Goal: Communication & Community: Answer question/provide support

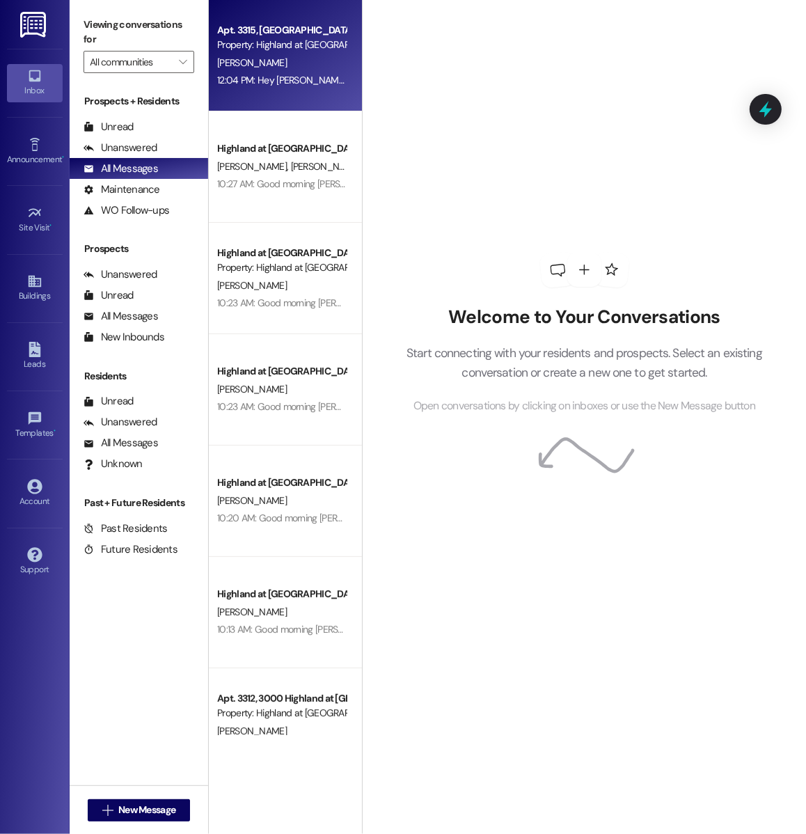
click at [260, 91] on div "Apt. 3315, 3000 Highland at Spring Hill Property: Highland at Spring Hill S. Ag…" at bounding box center [285, 55] width 153 height 111
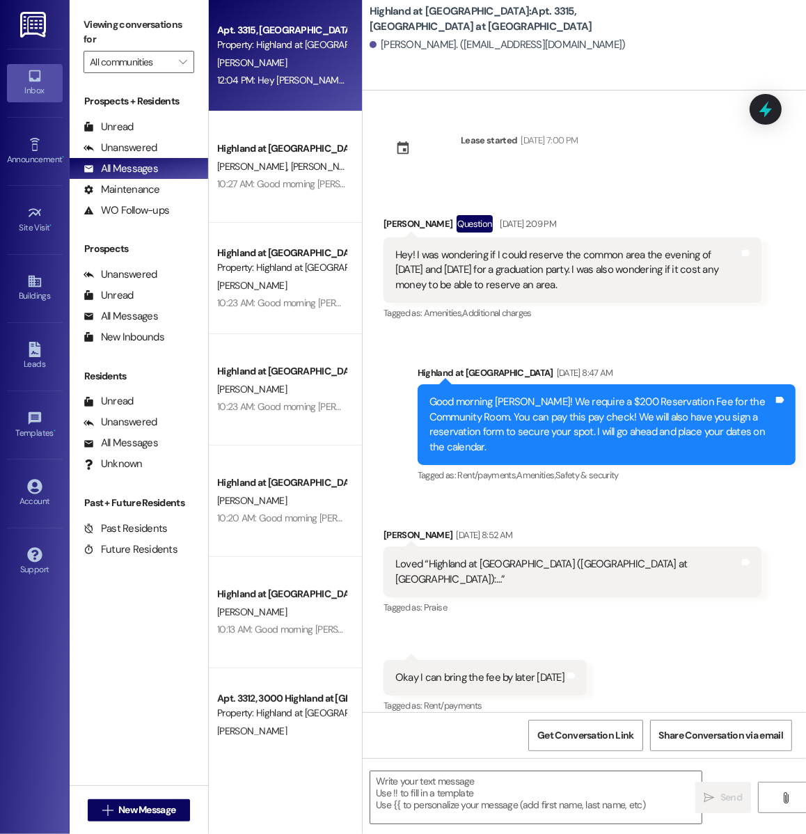
scroll to position [8592, 0]
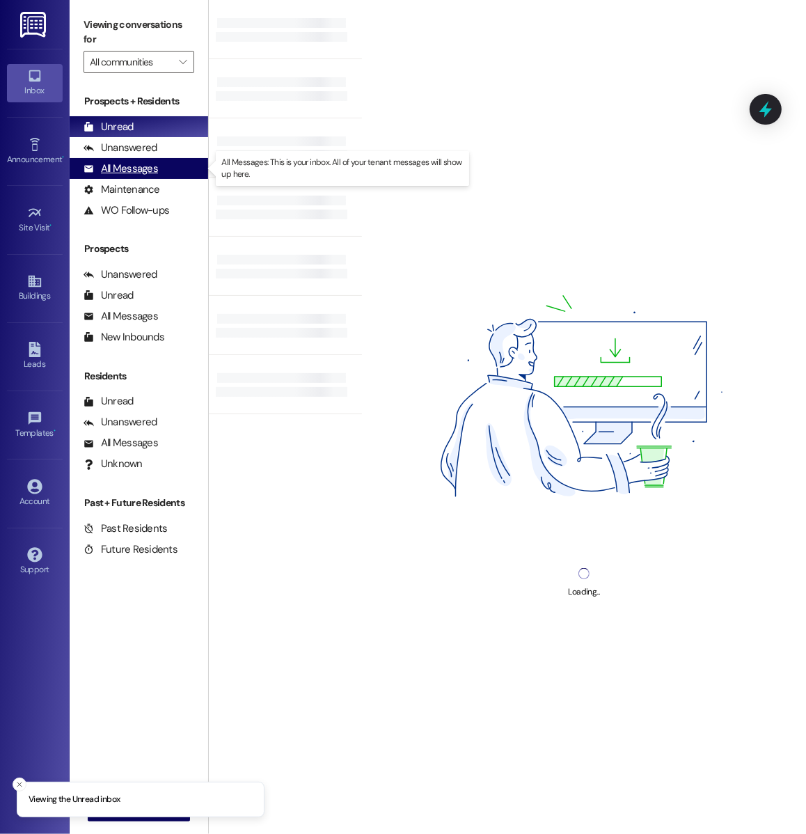
click at [160, 163] on div "All Messages (undefined)" at bounding box center [139, 168] width 139 height 21
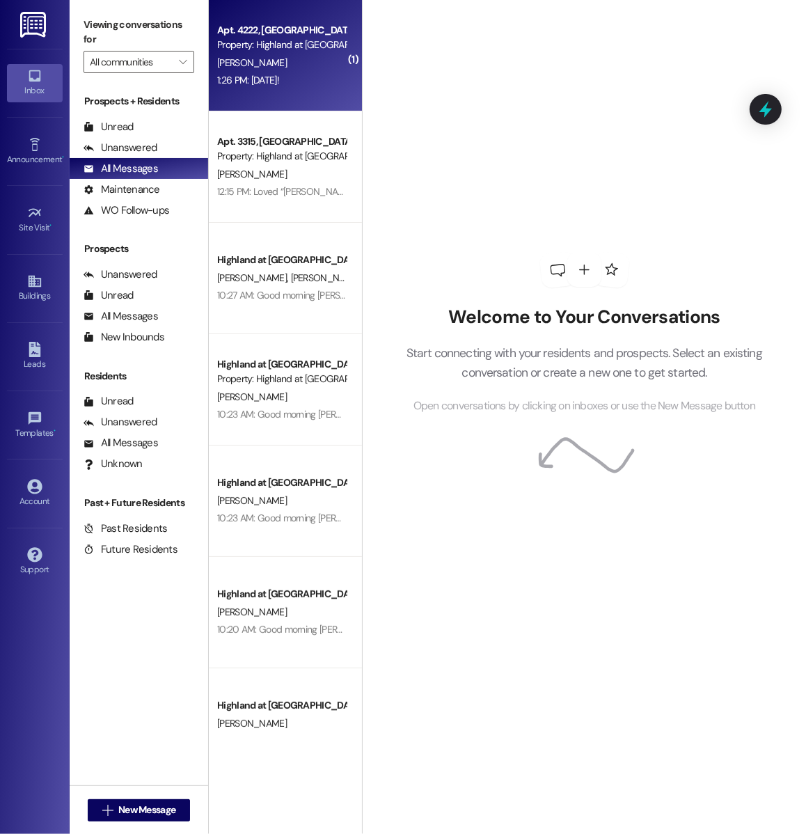
click at [287, 88] on div "1:26 PM: [DATE]! 1:26 PM: [DATE]!" at bounding box center [282, 80] width 132 height 17
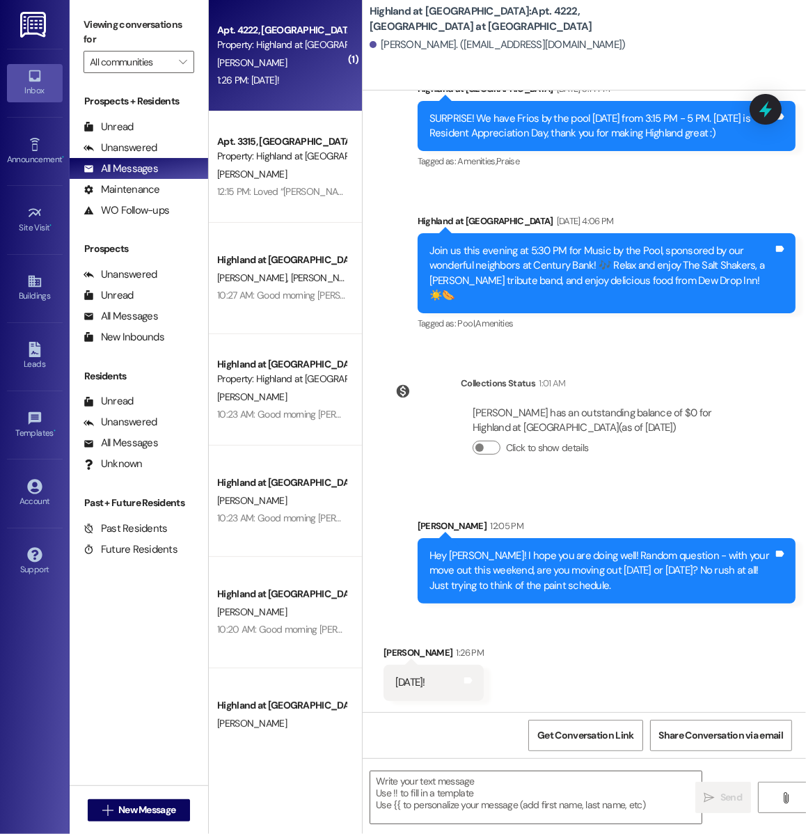
scroll to position [24731, 0]
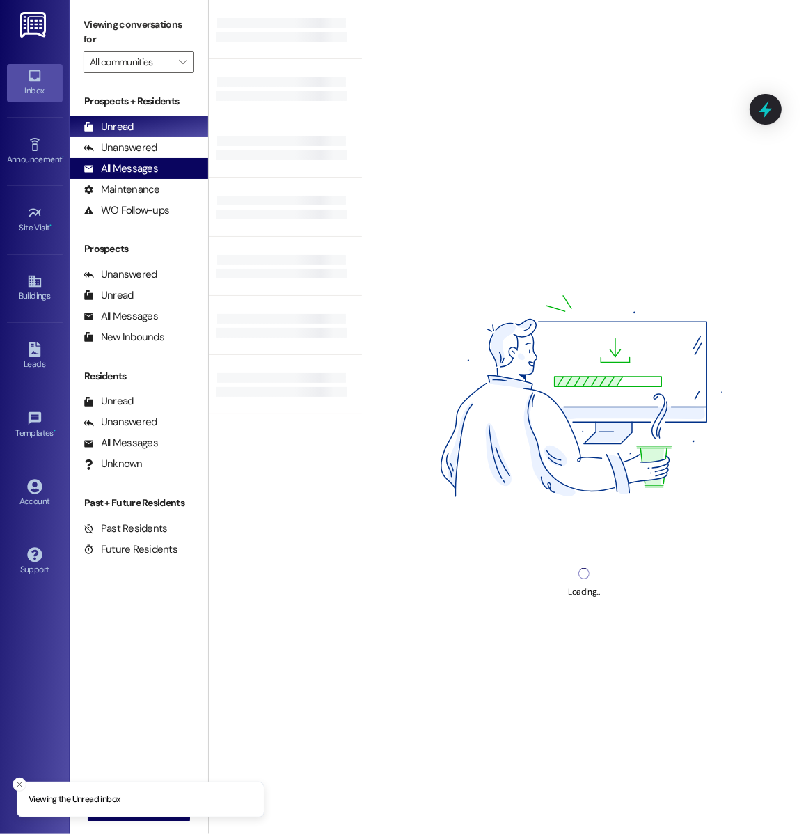
click at [159, 160] on div "All Messages (undefined)" at bounding box center [139, 168] width 139 height 21
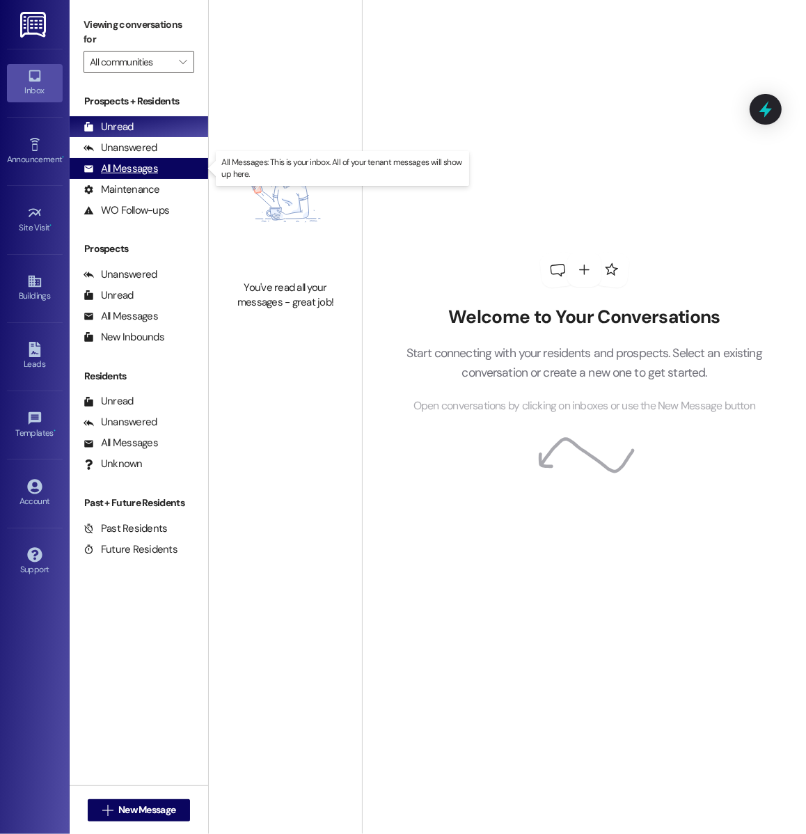
click at [139, 163] on div "All Messages" at bounding box center [121, 168] width 74 height 15
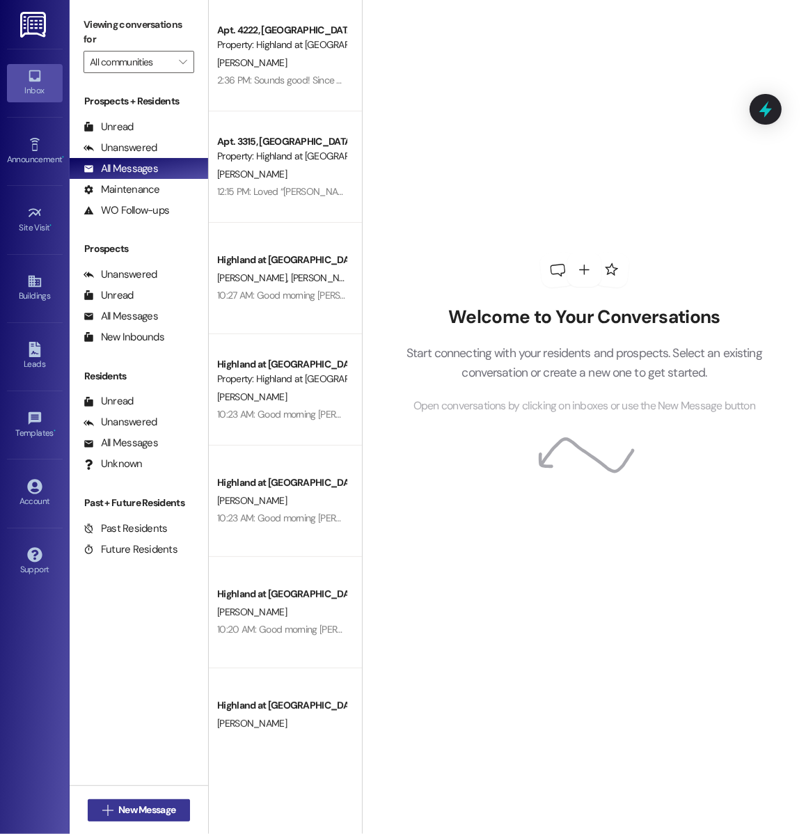
click at [161, 806] on span "New Message" at bounding box center [146, 810] width 57 height 15
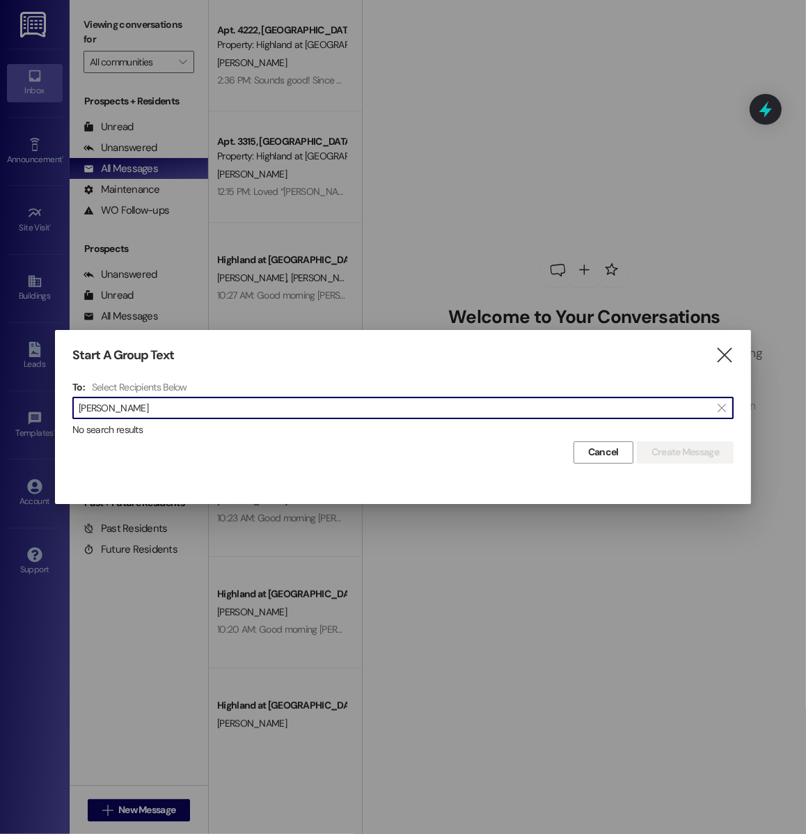
type input "latyra"
click at [729, 358] on icon "" at bounding box center [724, 355] width 19 height 15
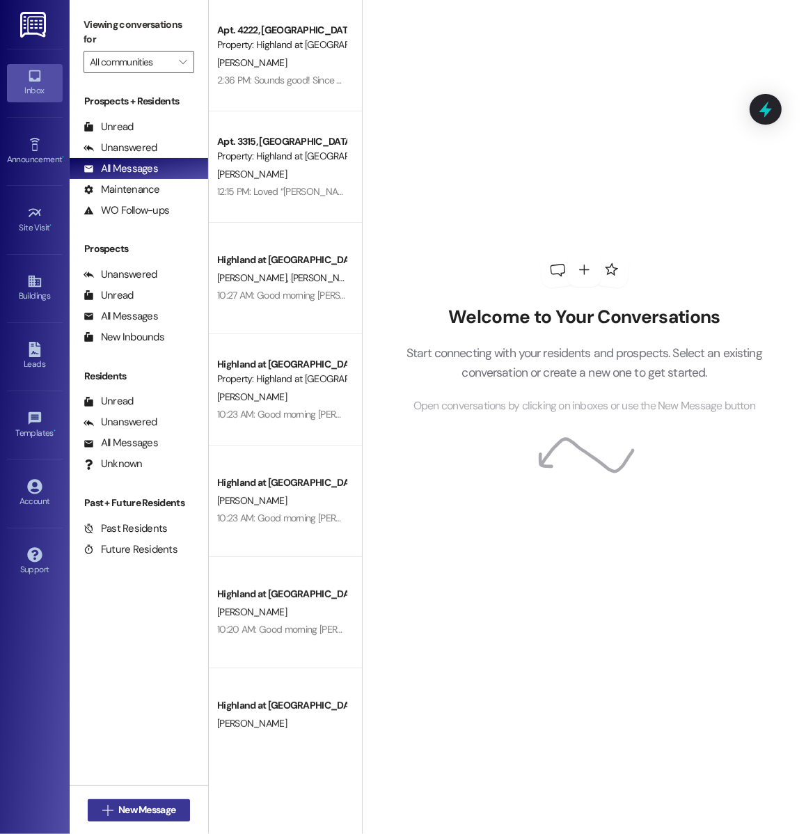
click at [155, 804] on span "New Message" at bounding box center [146, 810] width 57 height 15
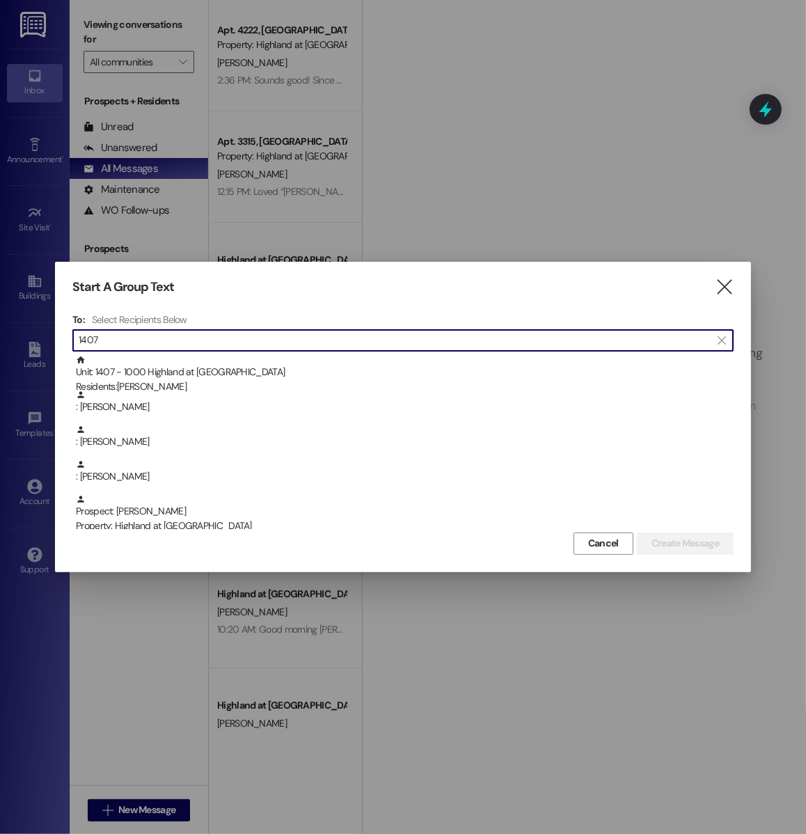
scroll to position [1, 0]
drag, startPoint x: 101, startPoint y: 341, endPoint x: 52, endPoint y: 341, distance: 48.7
click at [52, 341] on div "Start A Group Text  To: Select Recipients Below  1407  Unit: 1407 - 1000 Hig…" at bounding box center [403, 417] width 806 height 834
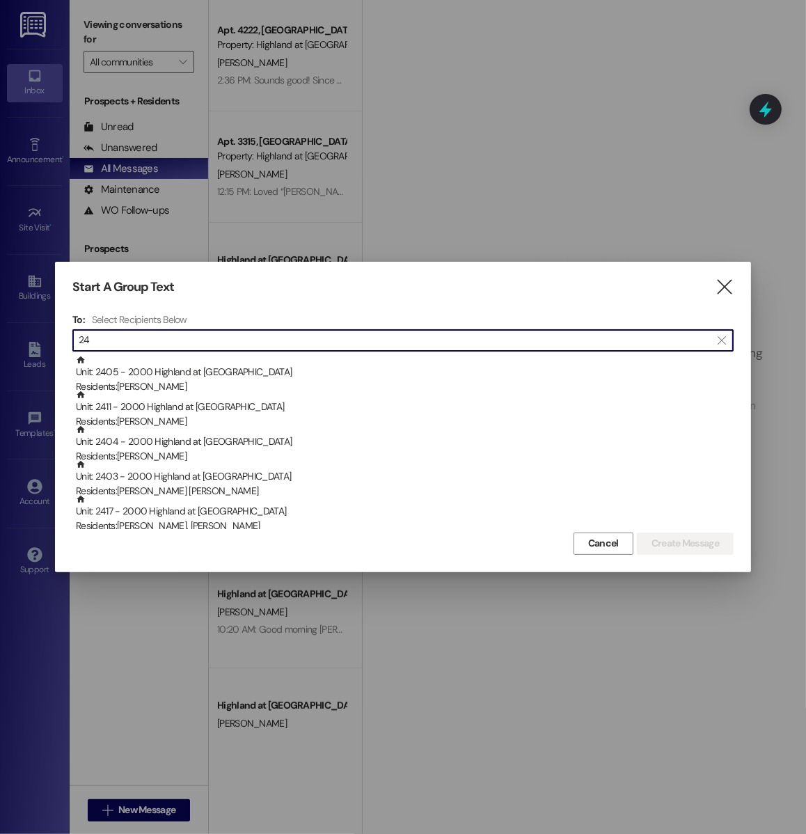
type input "2"
type input "3"
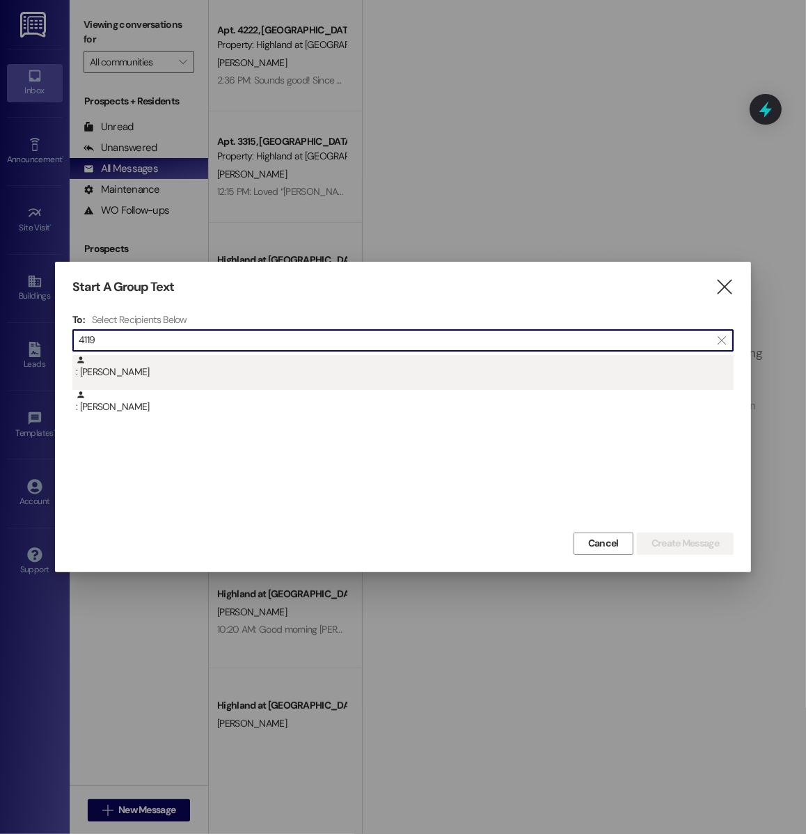
type input "4119"
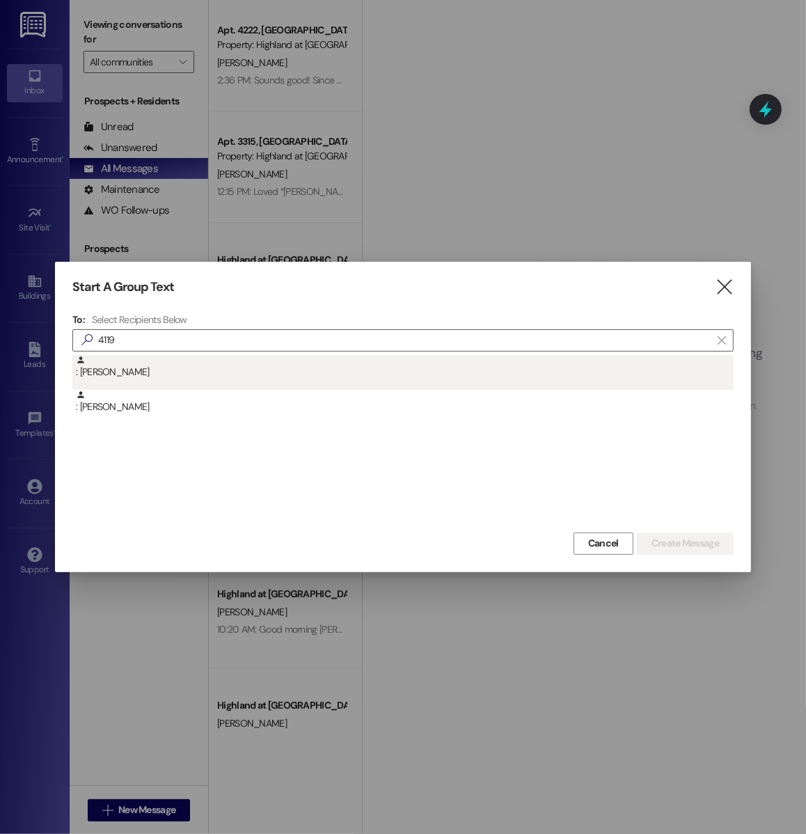
click at [296, 370] on div ": Frank Raue" at bounding box center [405, 367] width 658 height 24
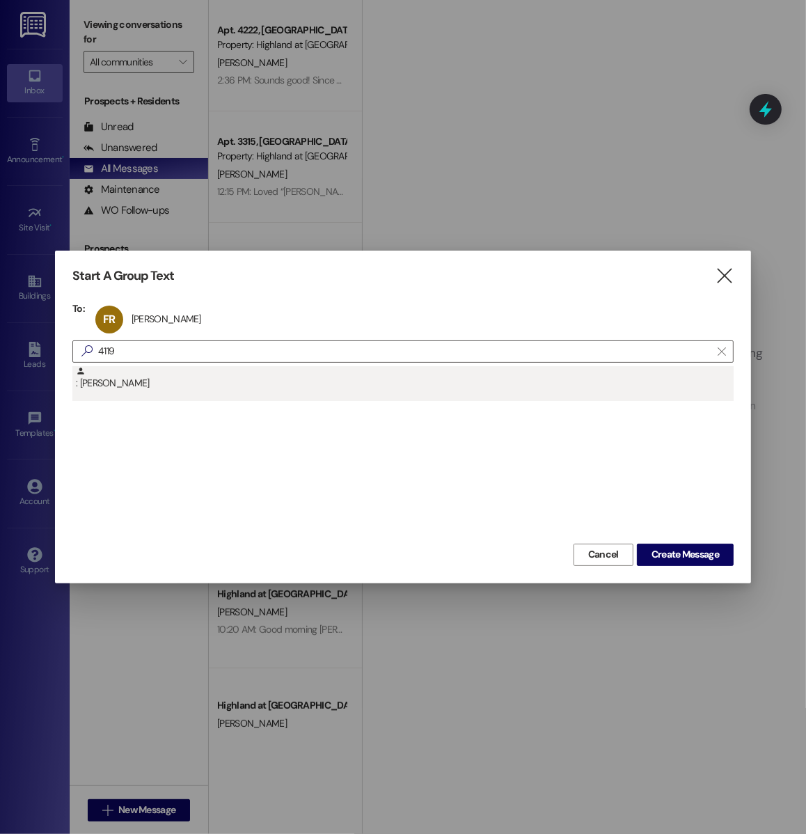
click at [260, 390] on div ": Michael Browning" at bounding box center [405, 378] width 658 height 24
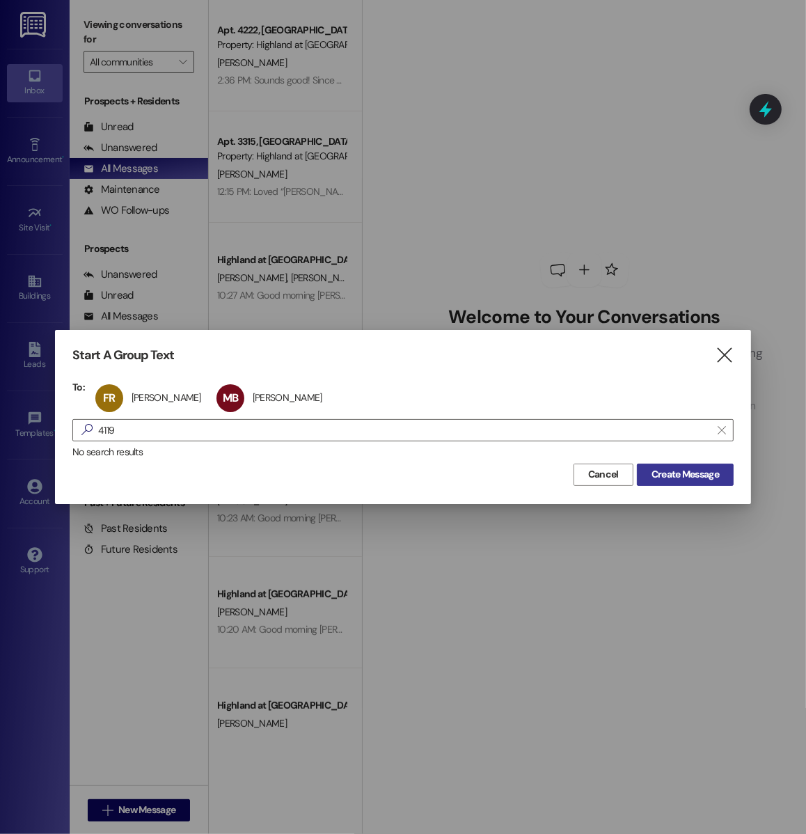
click at [711, 480] on span "Create Message" at bounding box center [685, 474] width 68 height 15
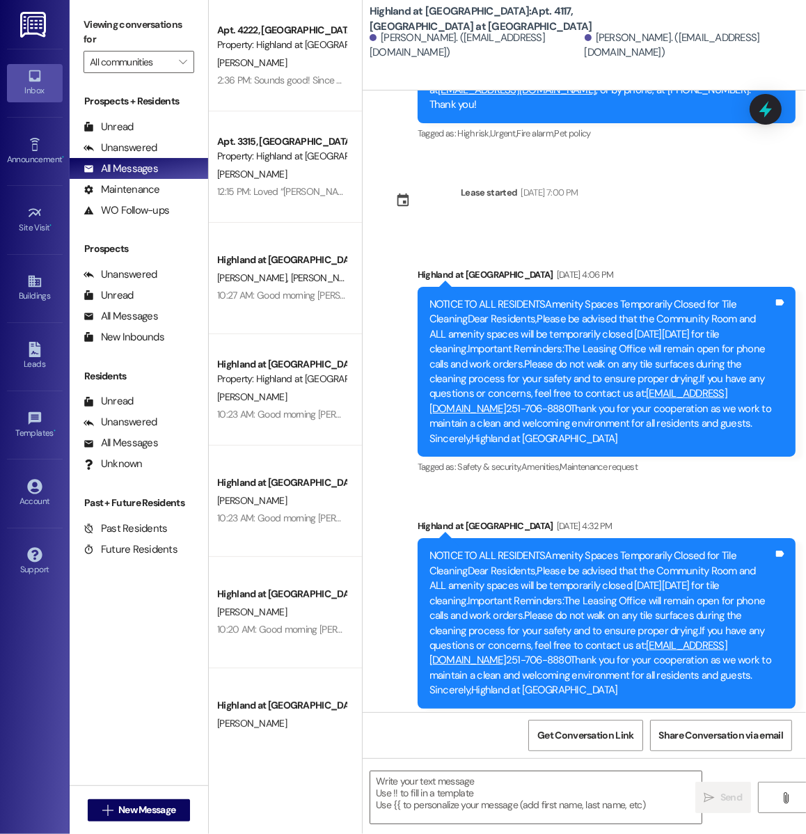
scroll to position [26179, 0]
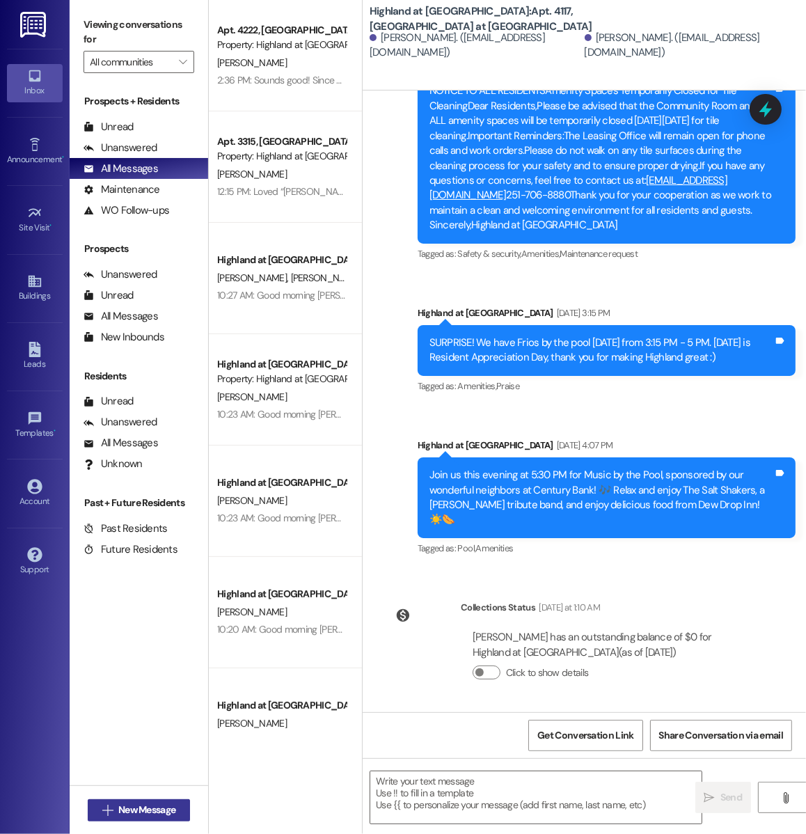
click at [159, 816] on span "New Message" at bounding box center [146, 810] width 57 height 15
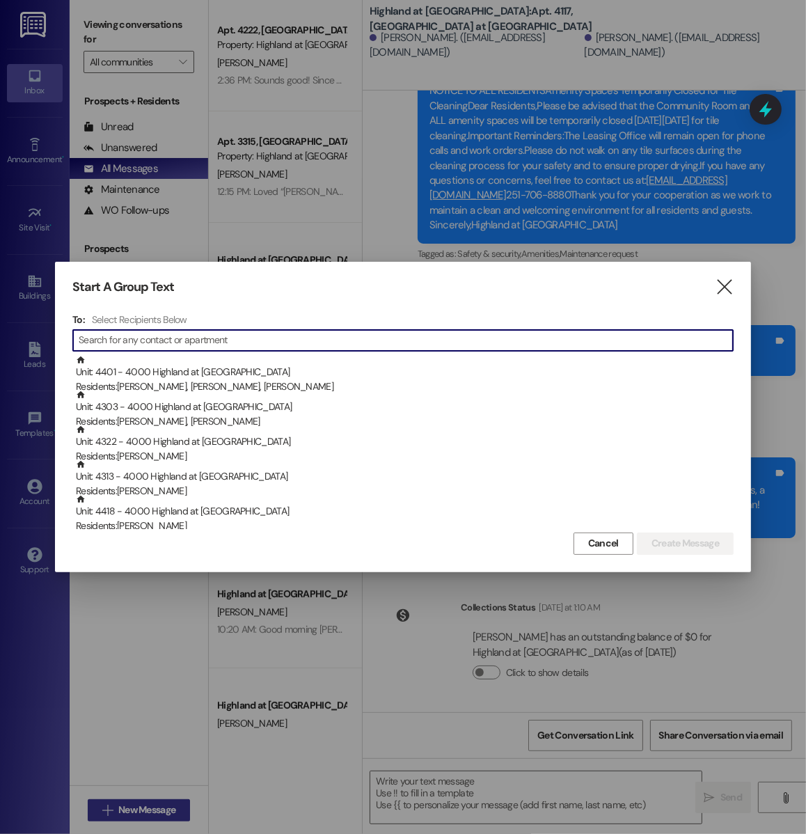
type input "1"
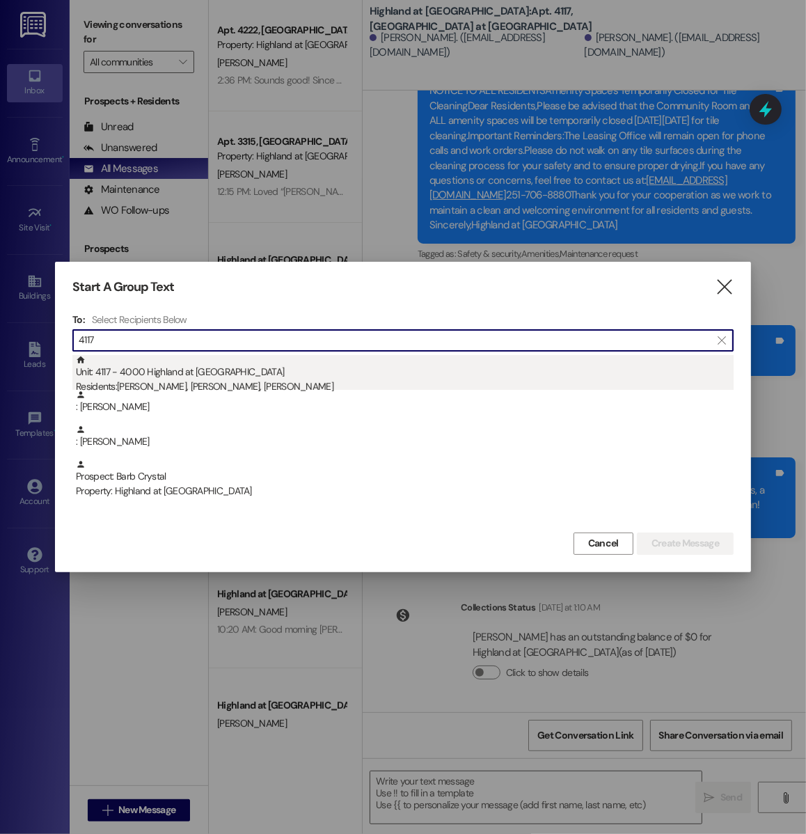
type input "4117"
click at [301, 385] on div "Residents: Noah Farhadi, Frank Raue, Michael Browning" at bounding box center [405, 386] width 658 height 15
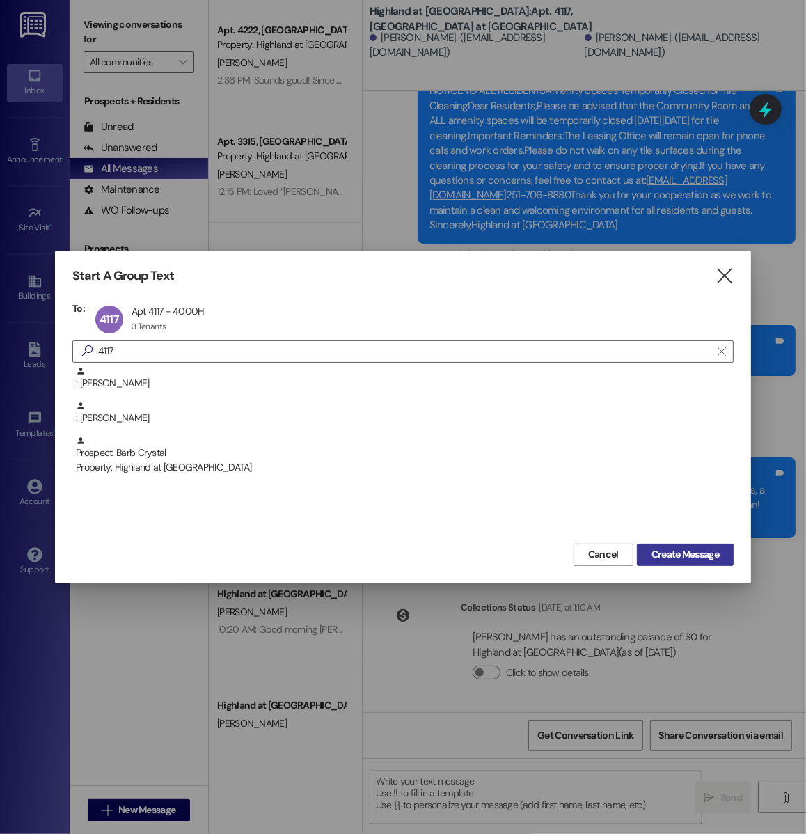
click at [653, 548] on span "Create Message" at bounding box center [685, 554] width 68 height 15
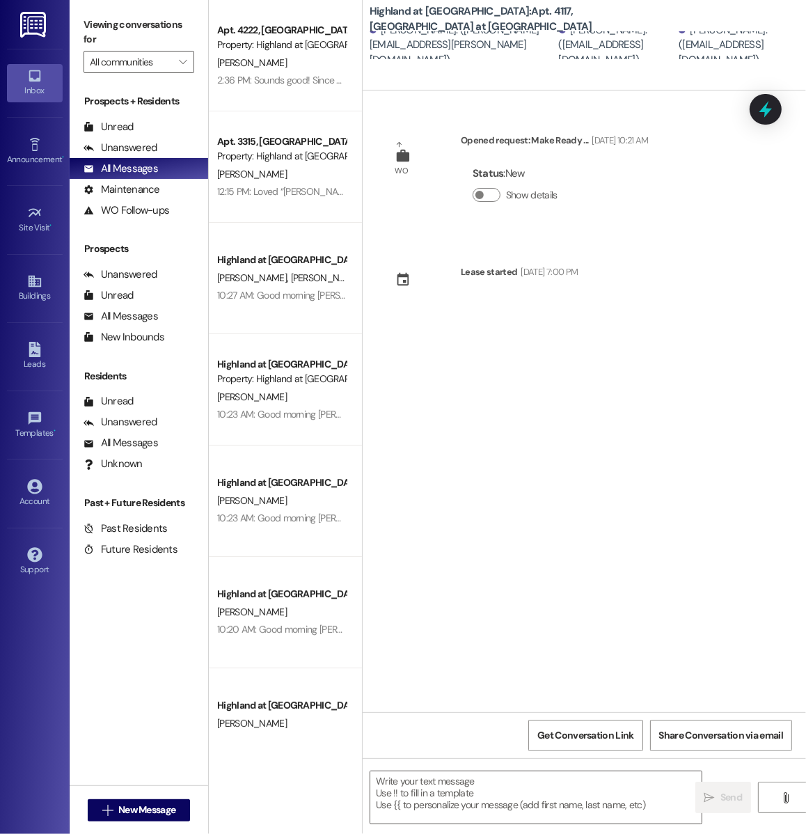
scroll to position [0, 0]
click at [175, 819] on button " New Message" at bounding box center [139, 810] width 103 height 22
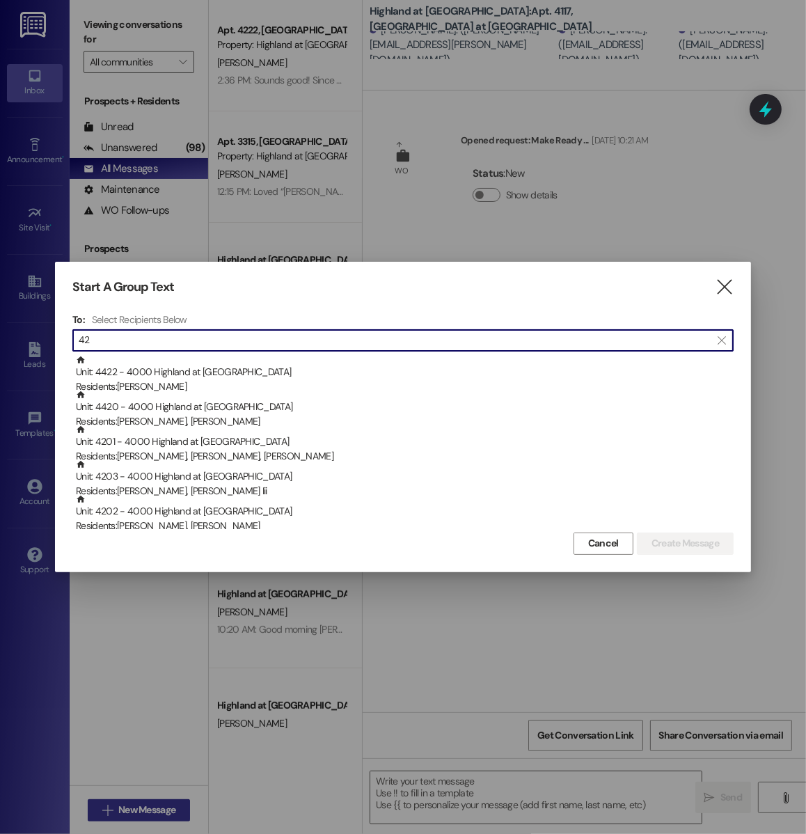
type input "4"
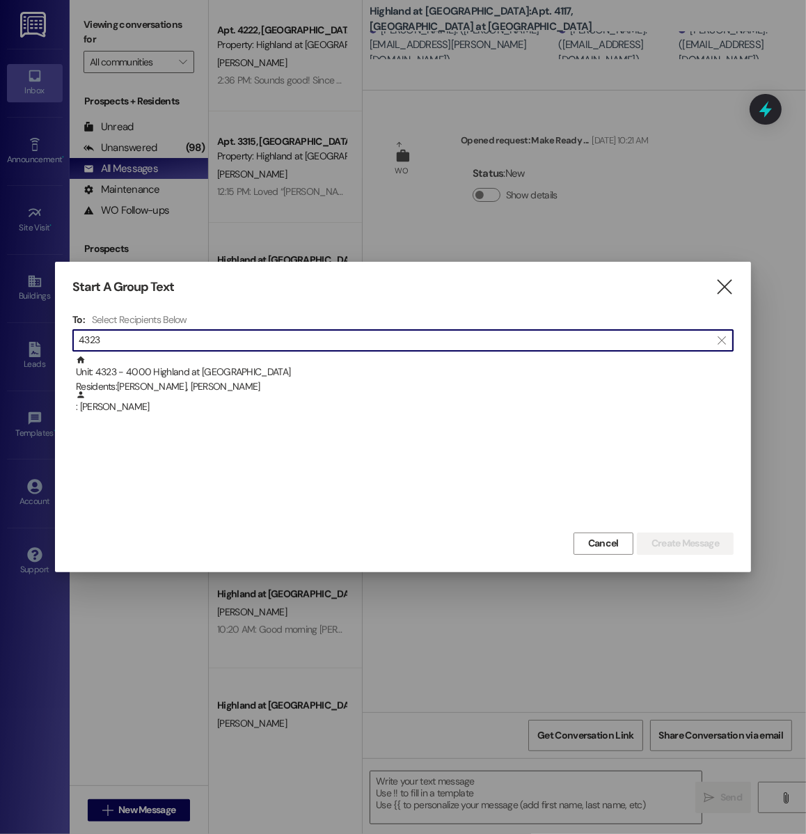
scroll to position [1, 0]
drag, startPoint x: 116, startPoint y: 346, endPoint x: 77, endPoint y: 342, distance: 39.9
click at [77, 342] on div " 4323 " at bounding box center [402, 340] width 661 height 22
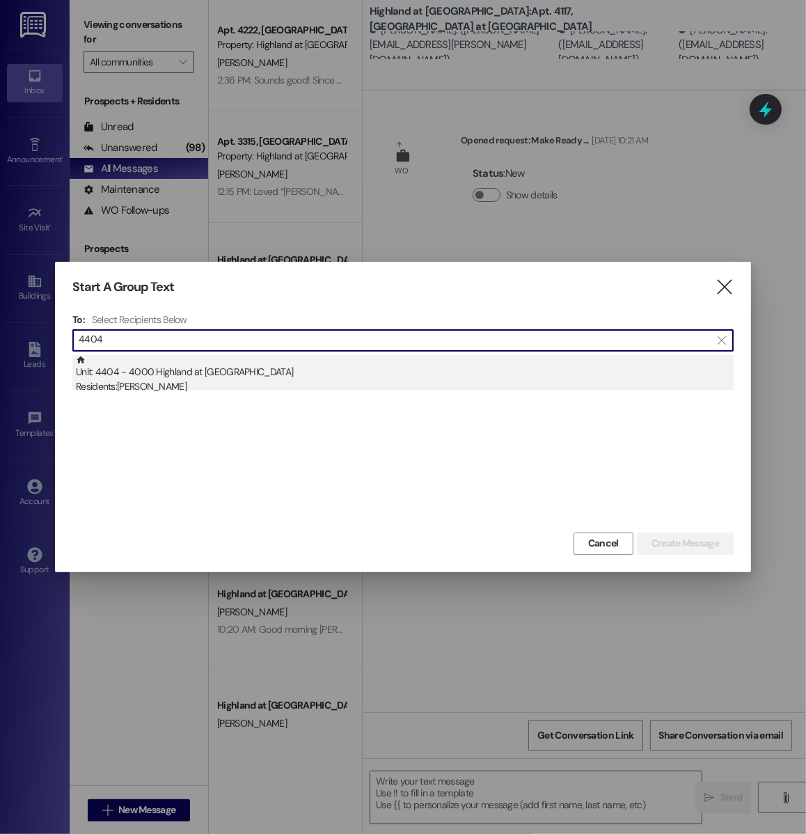
type input "4404"
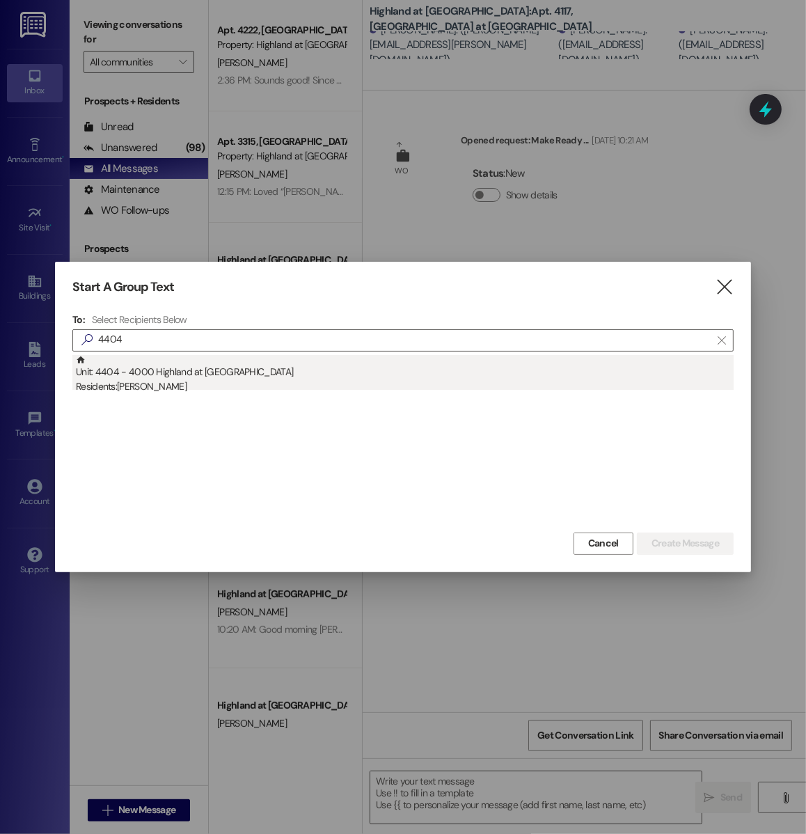
click at [241, 378] on div "Unit: 4404 - 4000 Highland at Spring Hill Residents: Elizabeth Hill" at bounding box center [405, 375] width 658 height 40
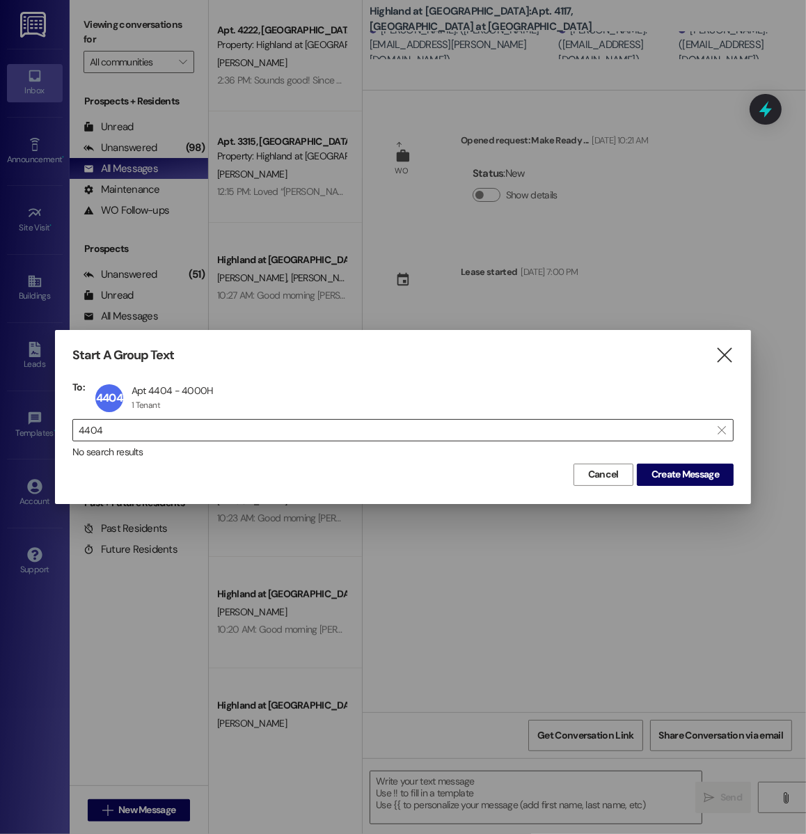
click at [165, 433] on input "4404" at bounding box center [395, 429] width 632 height 19
click at [681, 466] on button "Create Message" at bounding box center [685, 475] width 97 height 22
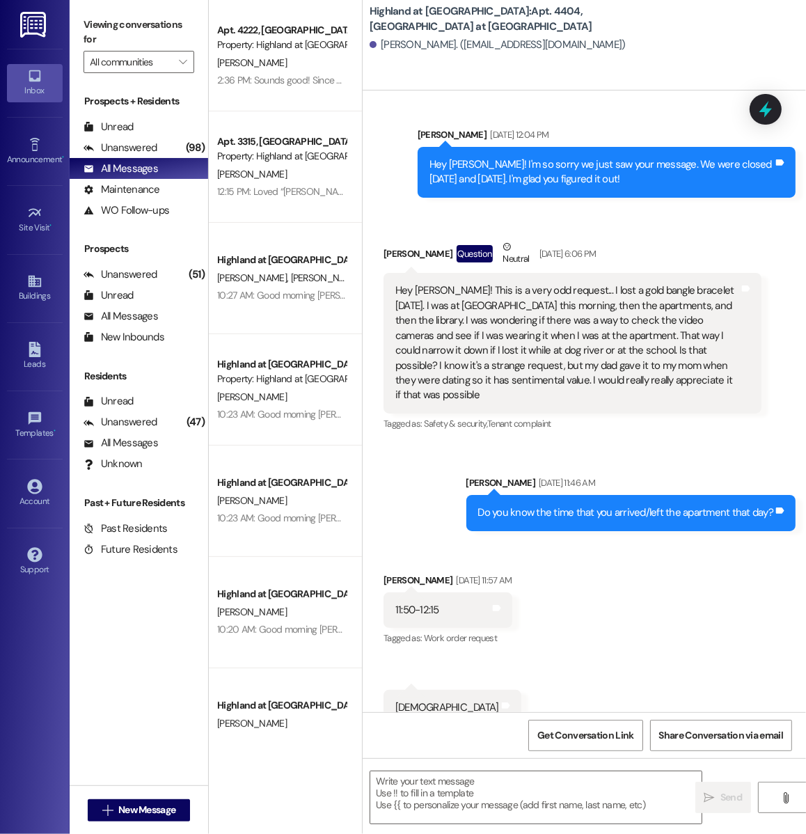
scroll to position [3318, 0]
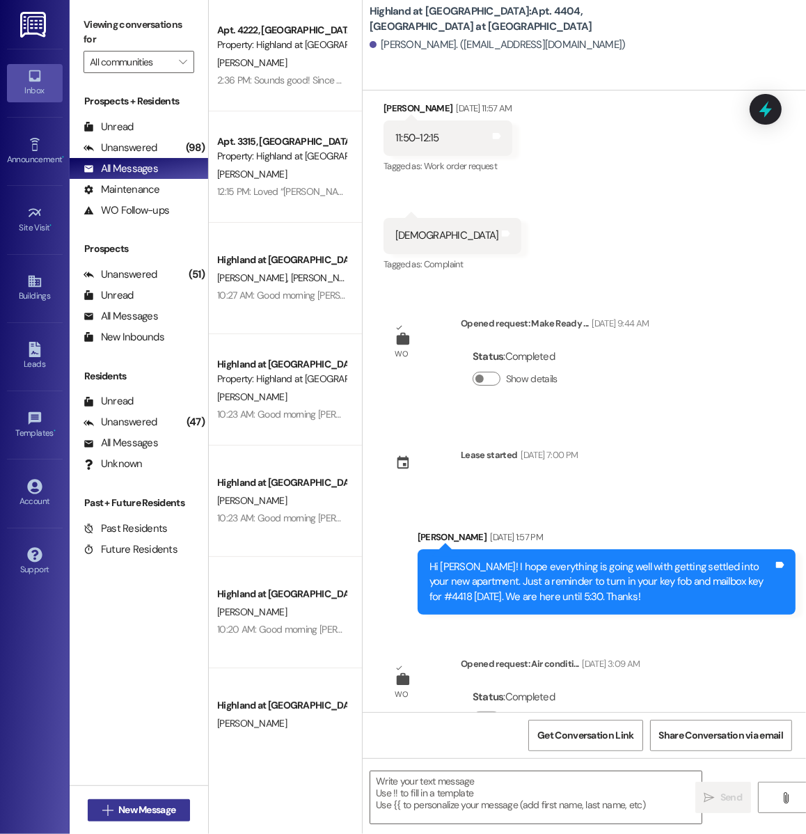
click at [163, 814] on span "New Message" at bounding box center [146, 810] width 57 height 15
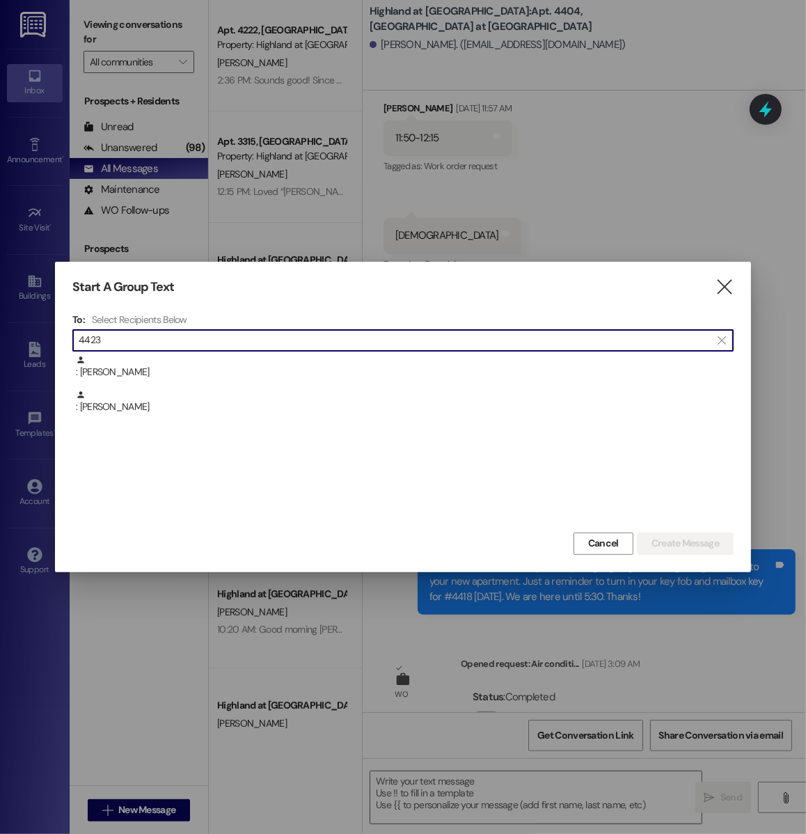
scroll to position [1, 0]
drag, startPoint x: 108, startPoint y: 341, endPoint x: 67, endPoint y: 341, distance: 41.1
click at [67, 341] on div "Start A Group Text  To: Select Recipients Below  4423  : Reagan Cleveland : …" at bounding box center [403, 417] width 696 height 310
type input "4404"
click at [211, 352] on div "To: Select Recipients Below  4404  Unit: 4404 - 4000 Highland at Spring Hill …" at bounding box center [402, 421] width 661 height 216
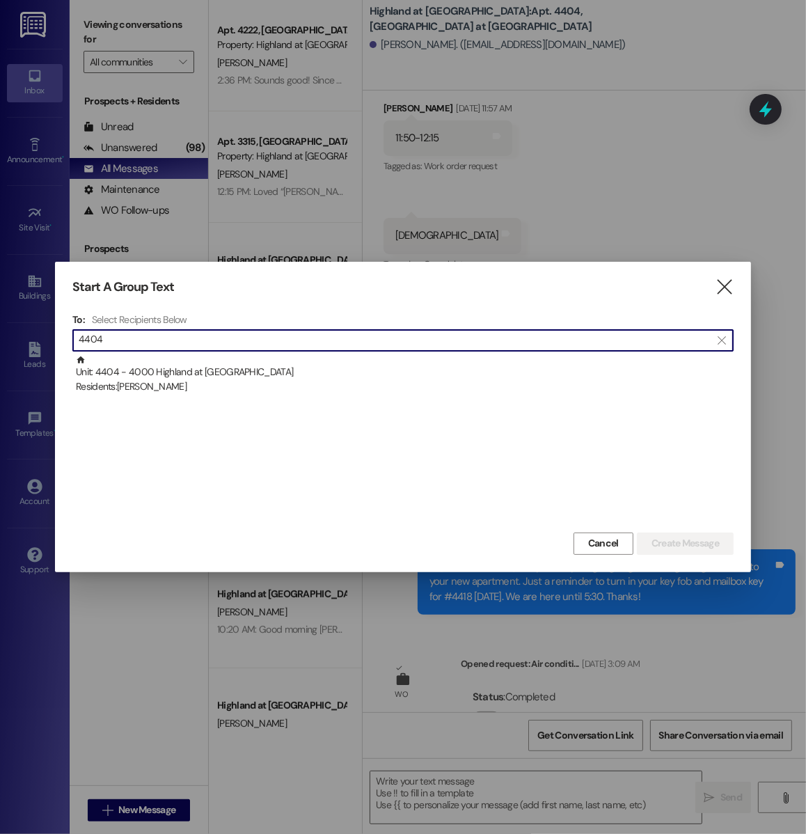
scroll to position [0, 0]
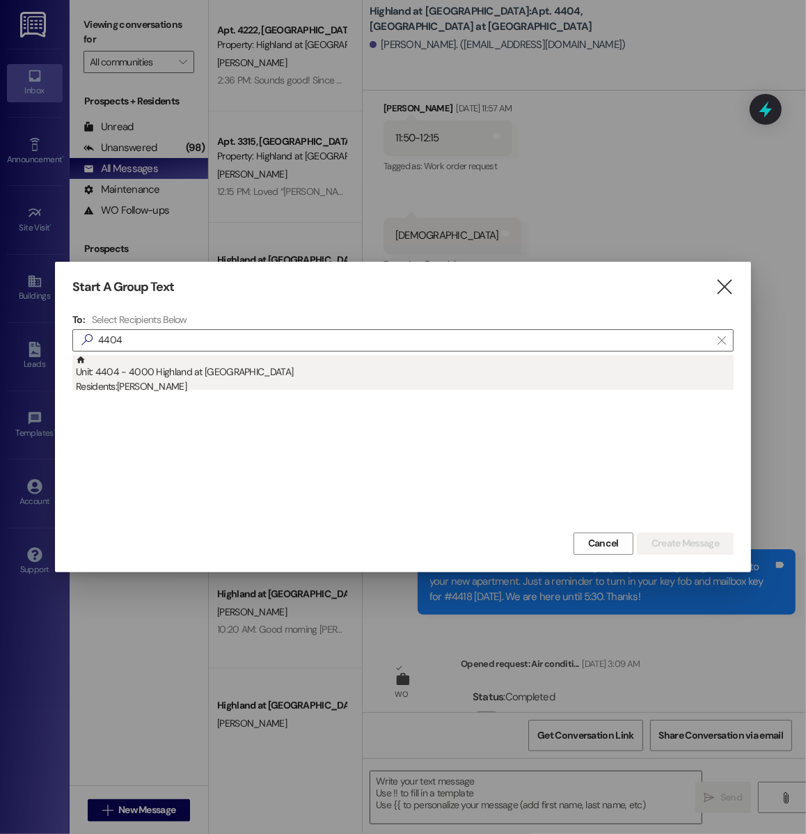
click at [221, 370] on div "Unit: 4404 - 4000 Highland at Spring Hill Residents: Elizabeth Hill" at bounding box center [405, 375] width 658 height 40
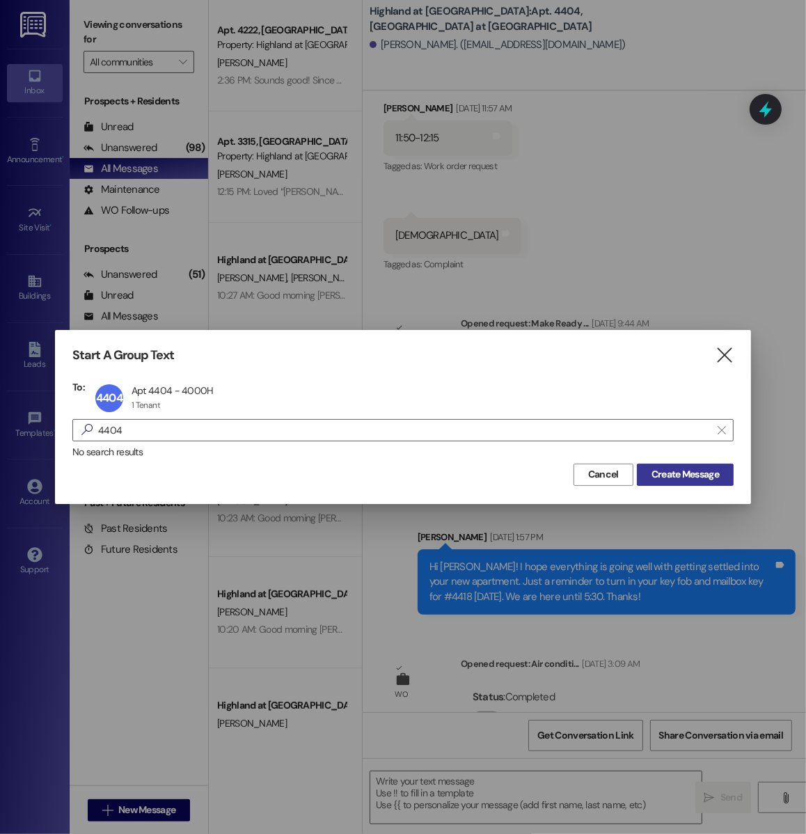
click at [684, 468] on span "Create Message" at bounding box center [685, 474] width 68 height 15
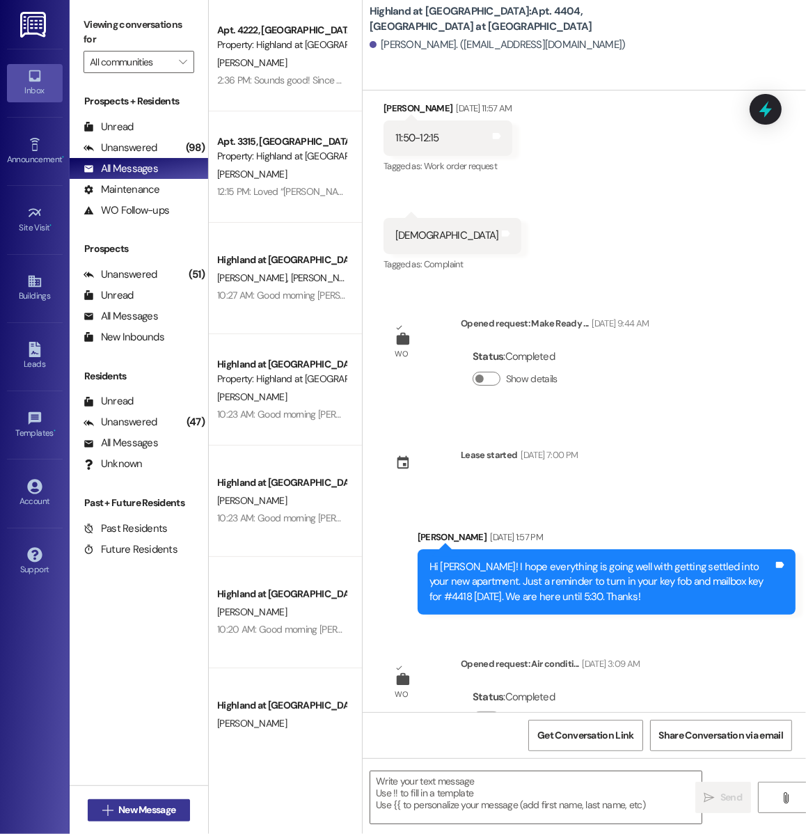
click at [162, 815] on span "New Message" at bounding box center [146, 810] width 57 height 15
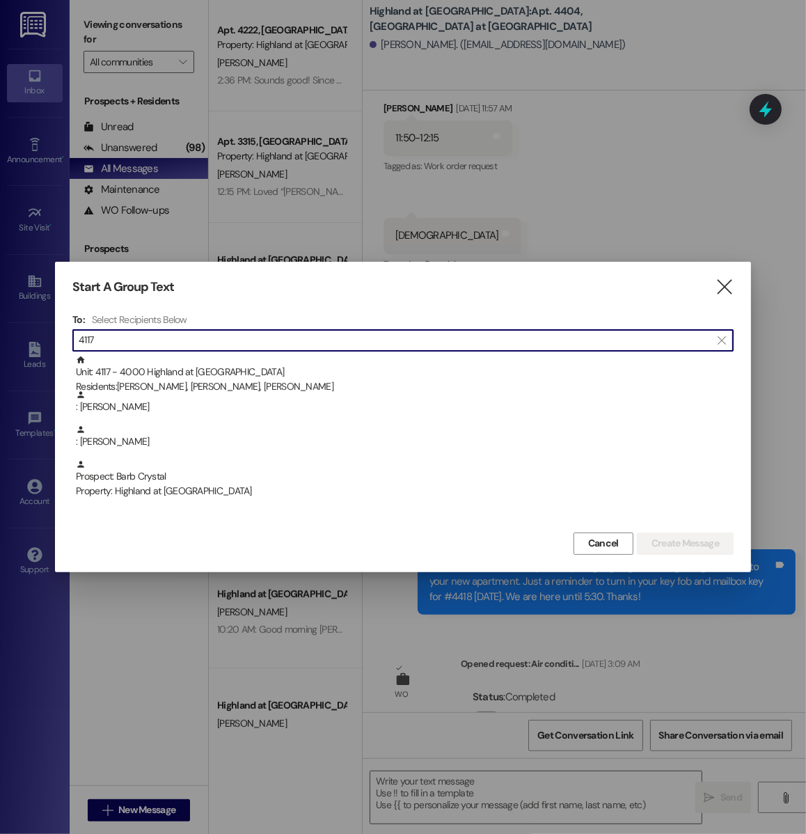
type input "4117"
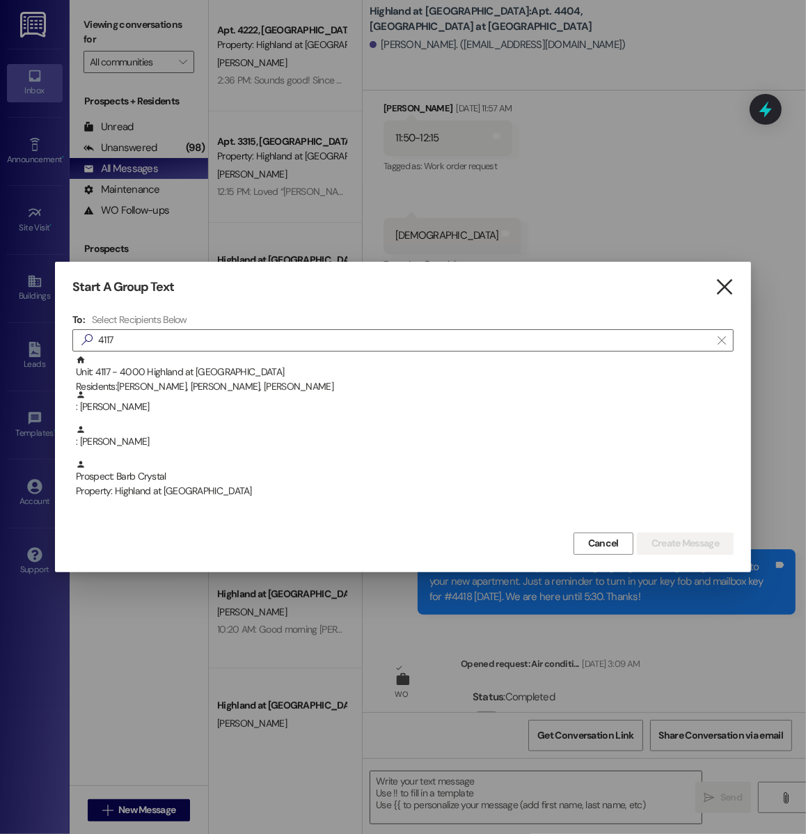
click at [729, 287] on icon "" at bounding box center [724, 287] width 19 height 15
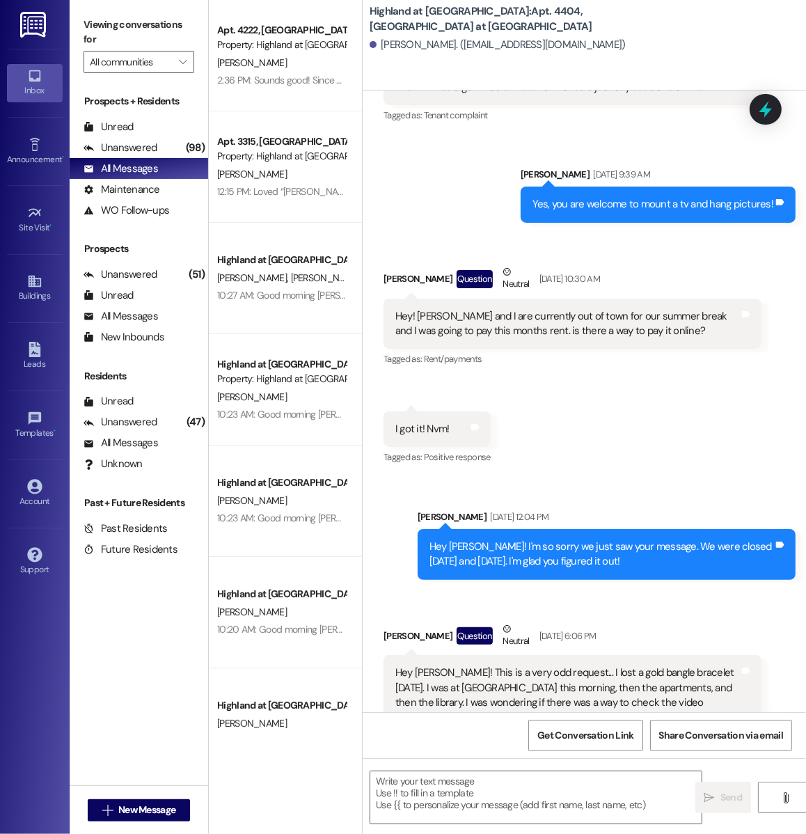
scroll to position [2338, 0]
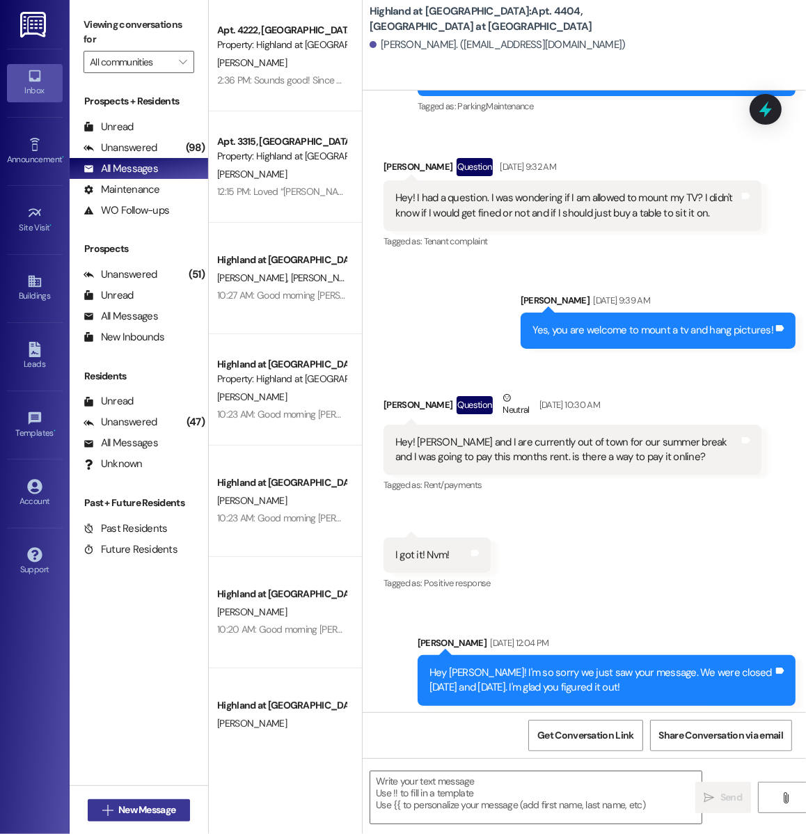
click at [159, 812] on span "New Message" at bounding box center [146, 810] width 57 height 15
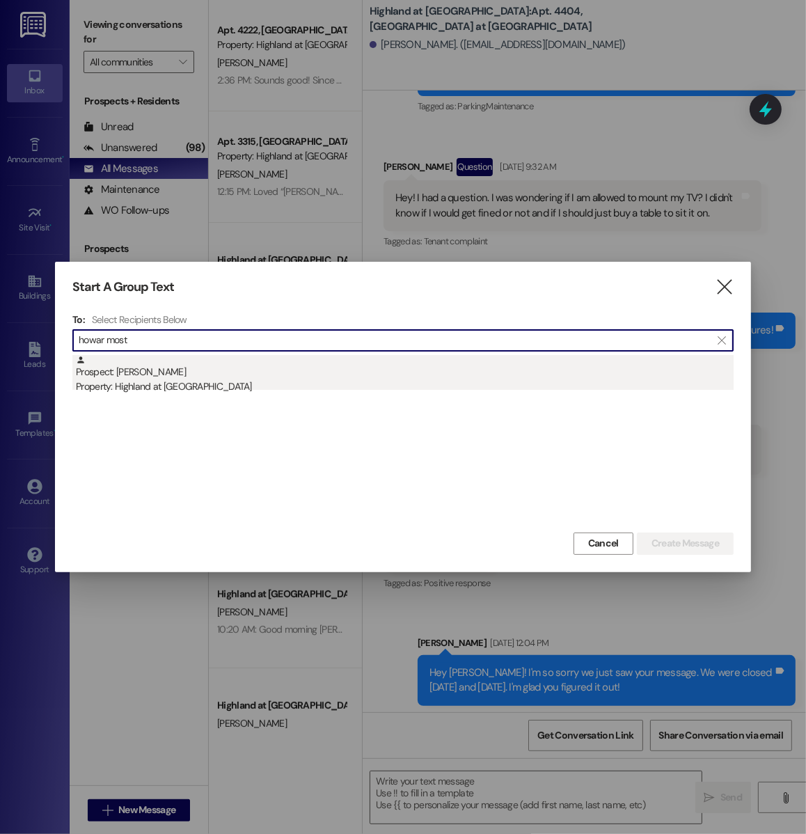
type input "howar most"
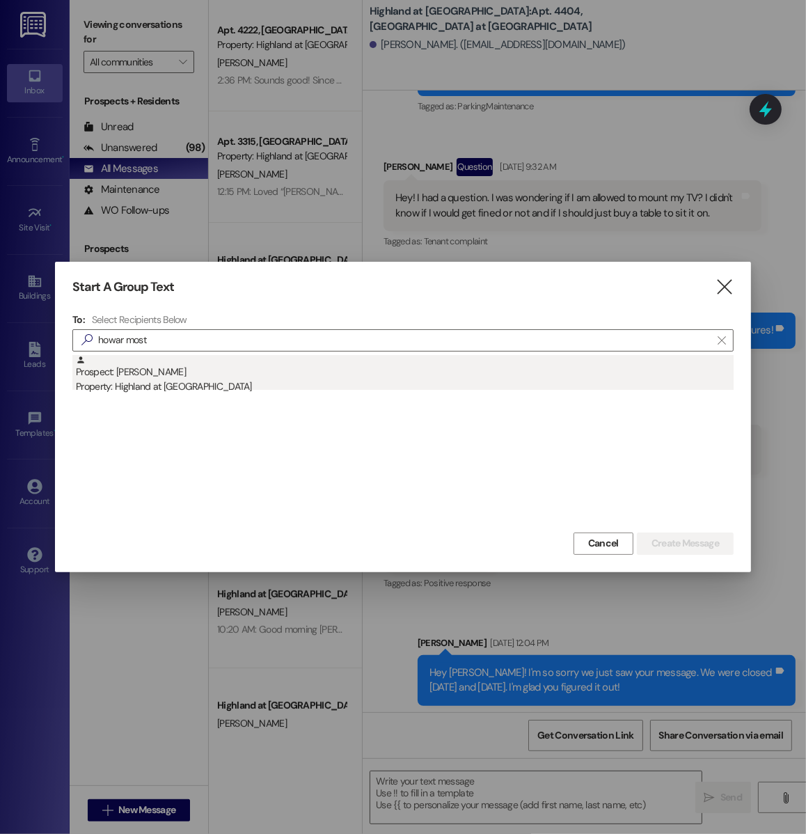
click at [143, 381] on div "Property: Highland at [GEOGRAPHIC_DATA]" at bounding box center [405, 386] width 658 height 15
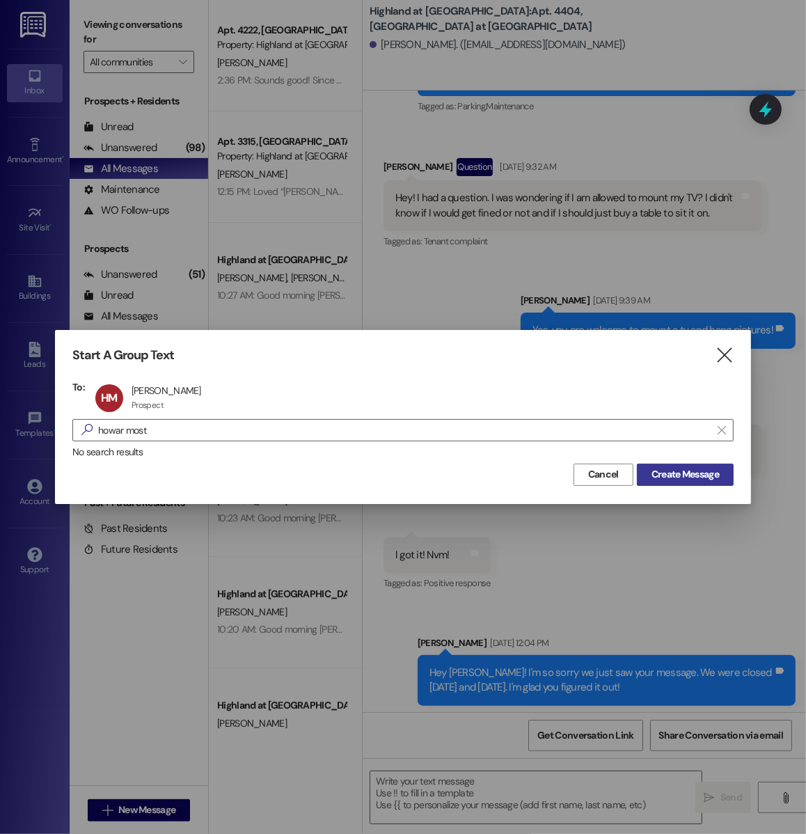
click at [677, 475] on span "Create Message" at bounding box center [685, 474] width 68 height 15
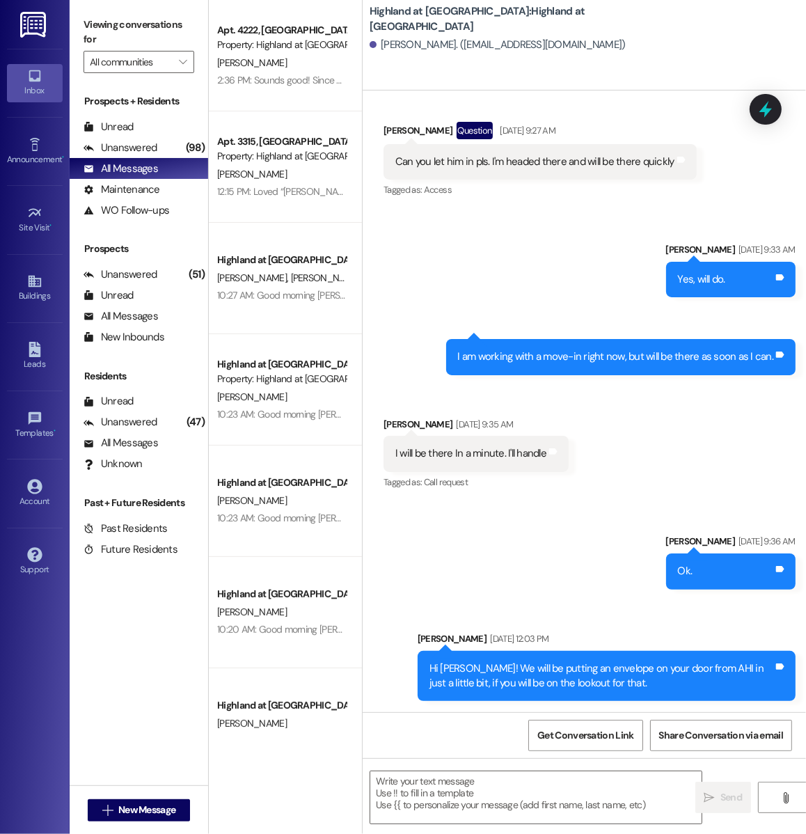
scroll to position [0, 0]
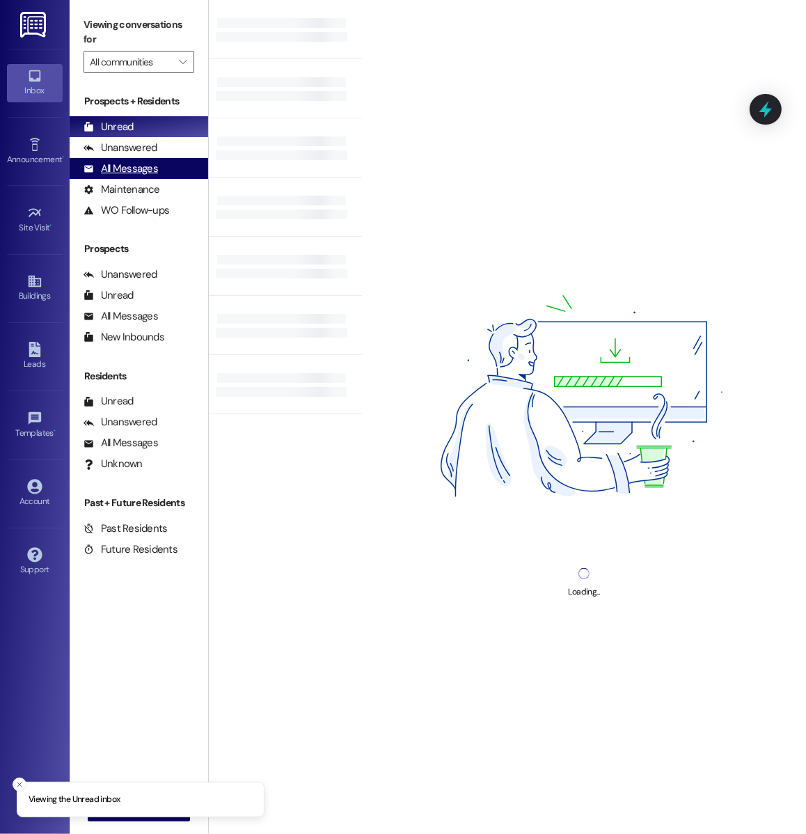
click at [177, 176] on div "All Messages (undefined)" at bounding box center [139, 168] width 139 height 21
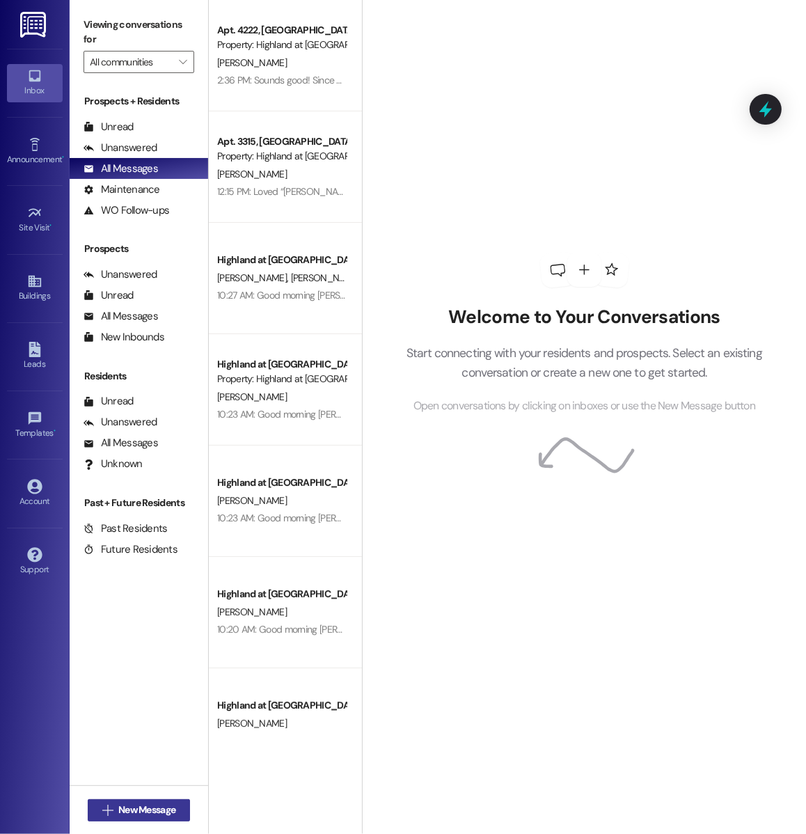
click at [163, 817] on button " New Message" at bounding box center [139, 810] width 103 height 22
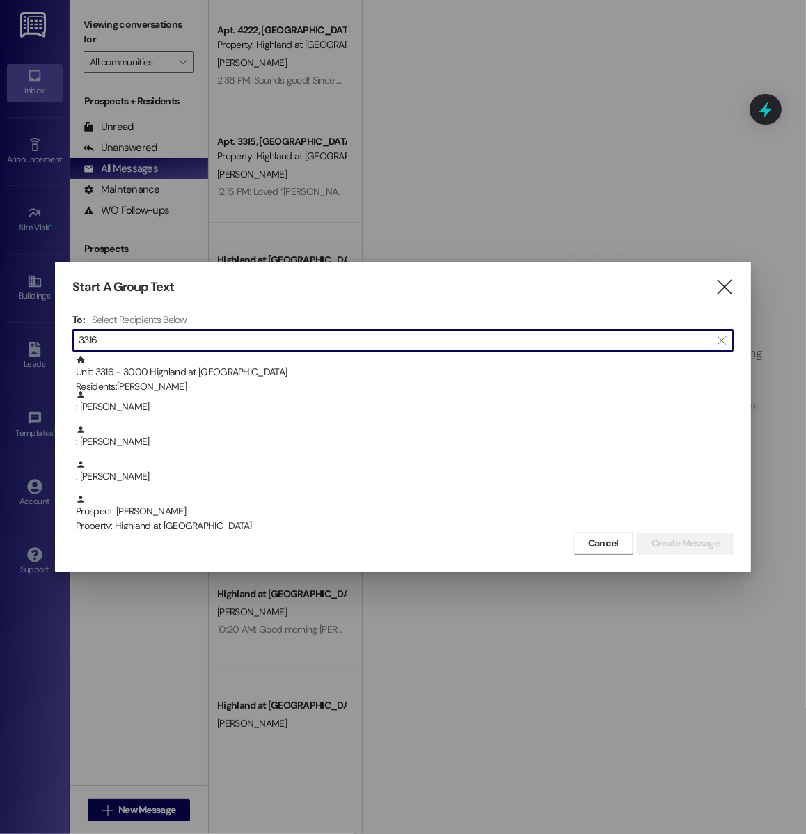
type input "3316"
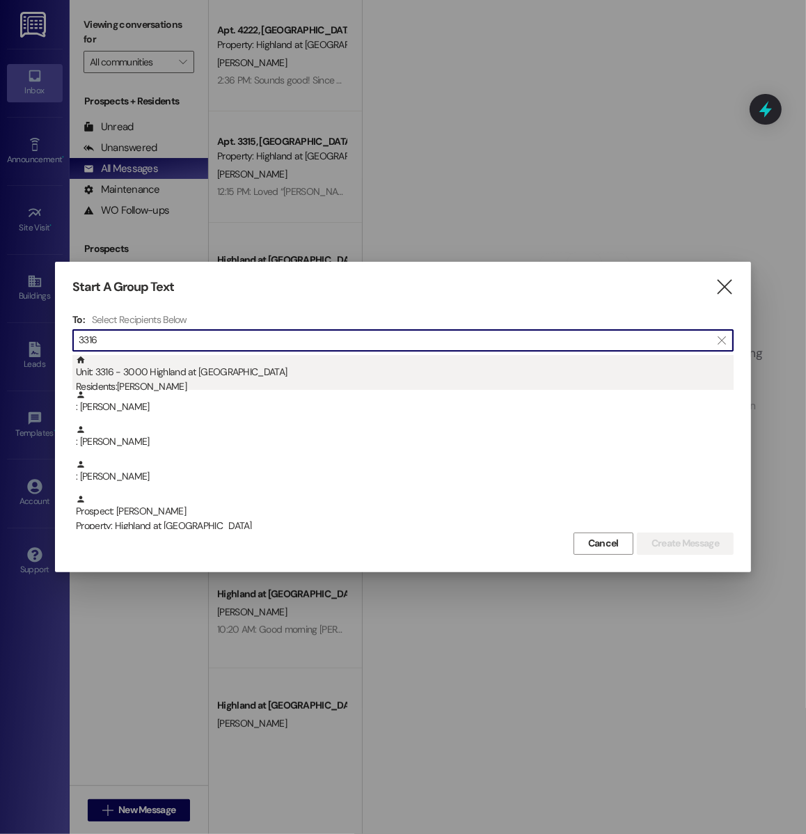
click at [293, 373] on div "Unit: 3316 - 3000 Highland at Spring Hill Residents: Joseph Wood" at bounding box center [405, 375] width 658 height 40
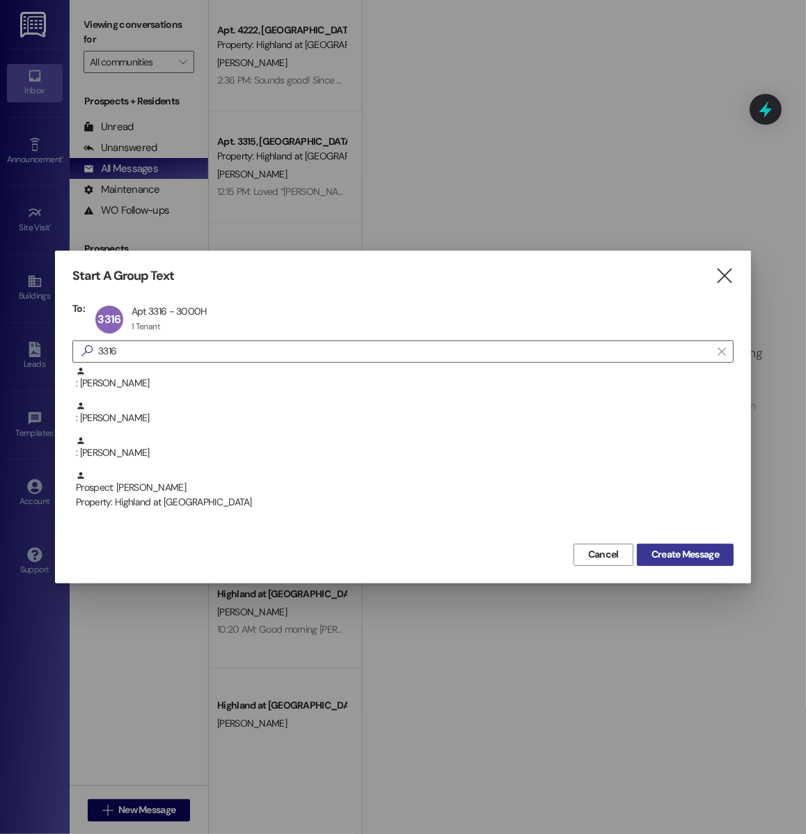
click at [669, 554] on span "Create Message" at bounding box center [685, 554] width 68 height 15
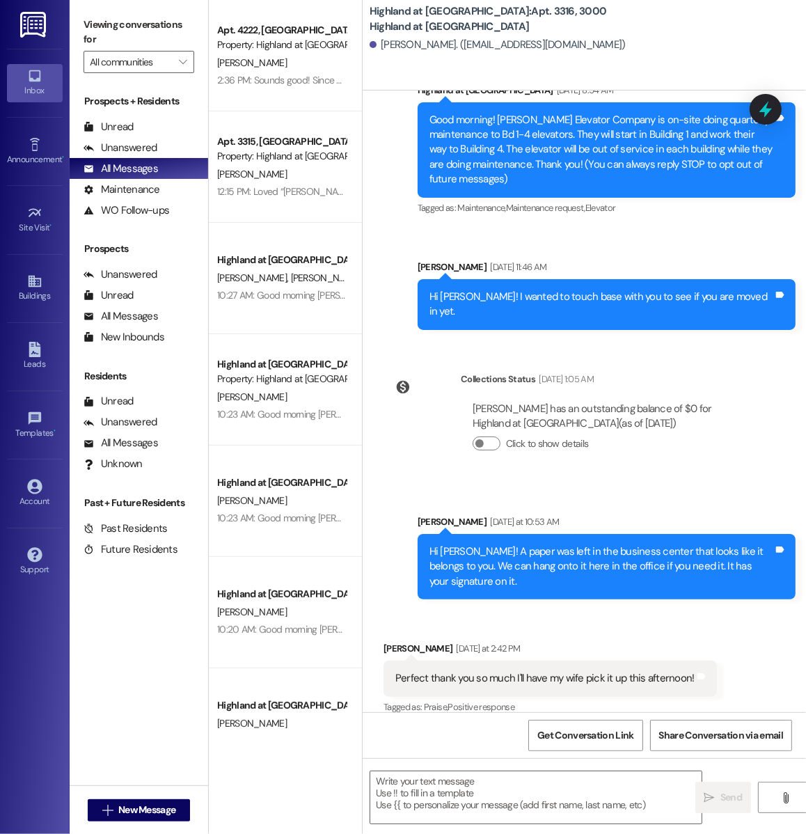
scroll to position [362, 0]
